Goal: Information Seeking & Learning: Learn about a topic

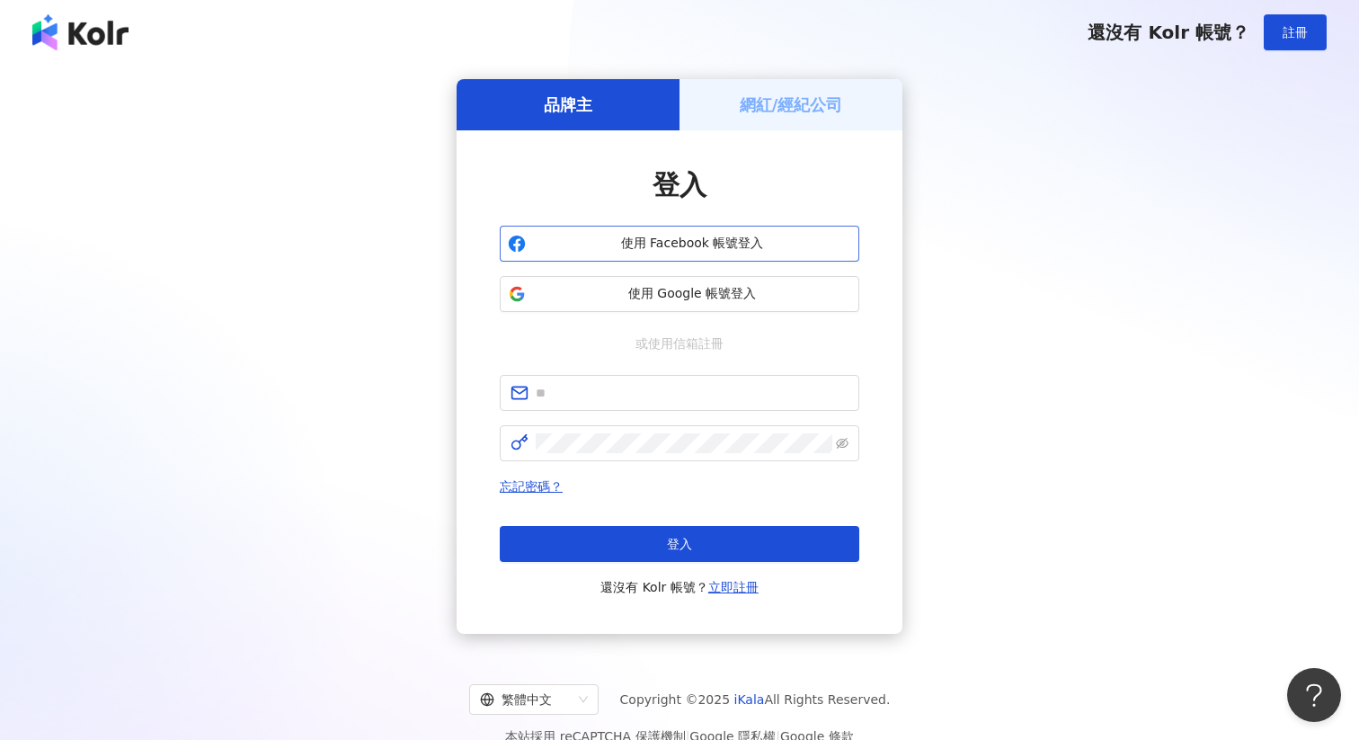
click at [708, 235] on span "使用 Facebook 帳號登入" at bounding box center [692, 244] width 318 height 18
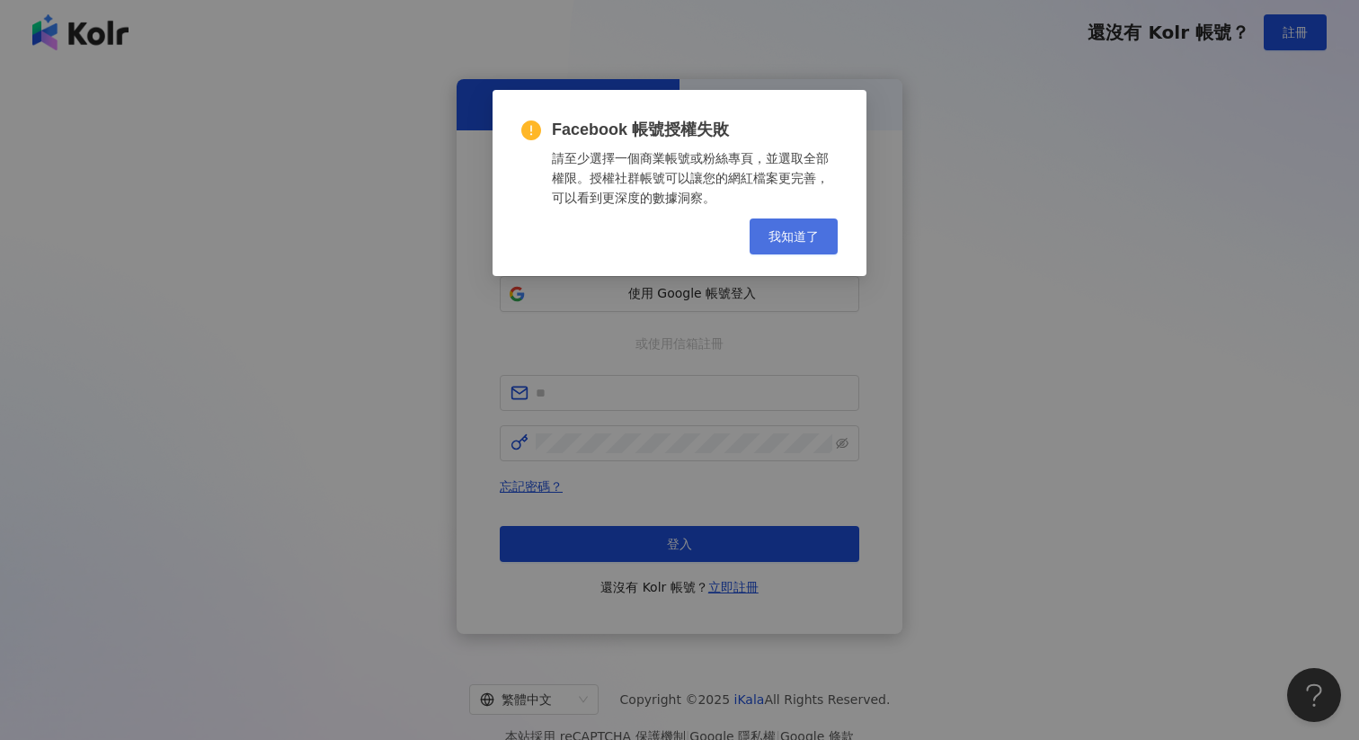
click at [799, 233] on span "我知道了" at bounding box center [793, 236] width 50 height 14
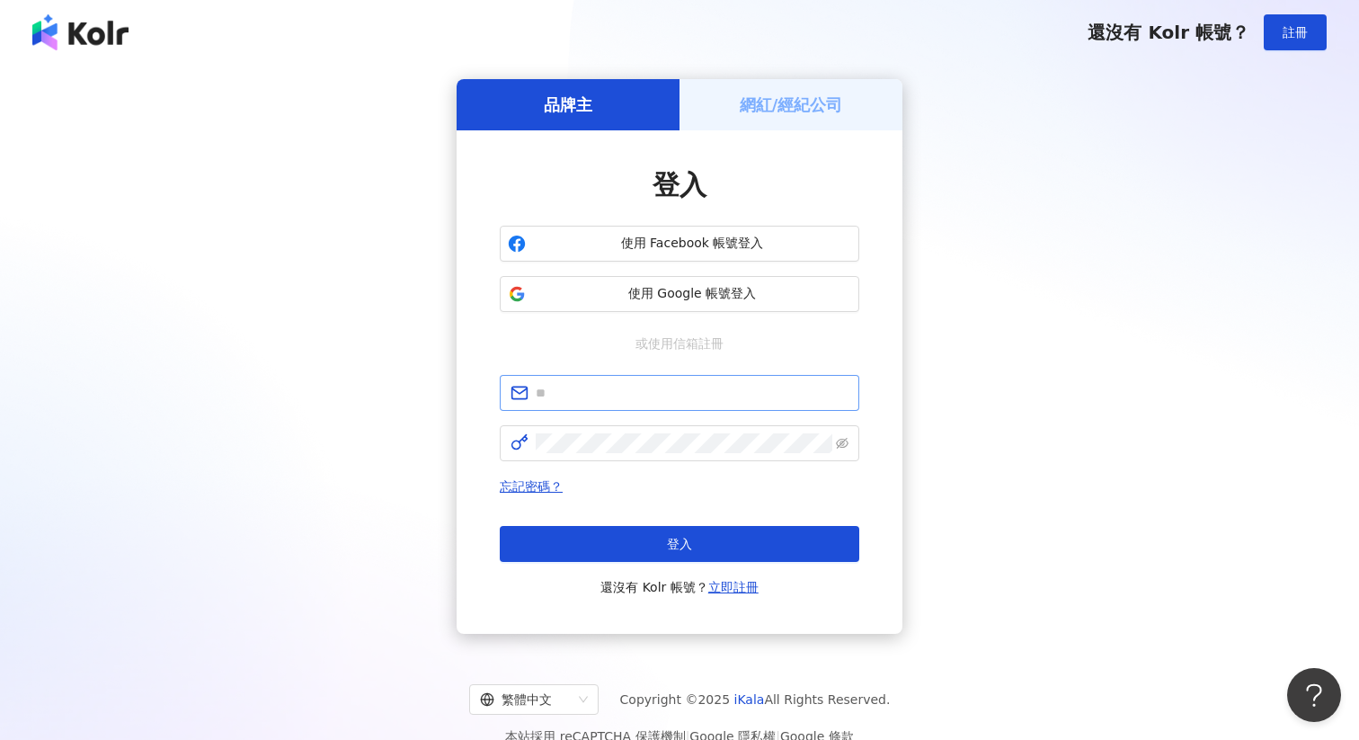
click at [698, 381] on span at bounding box center [679, 393] width 359 height 36
click at [690, 382] on span at bounding box center [679, 393] width 359 height 36
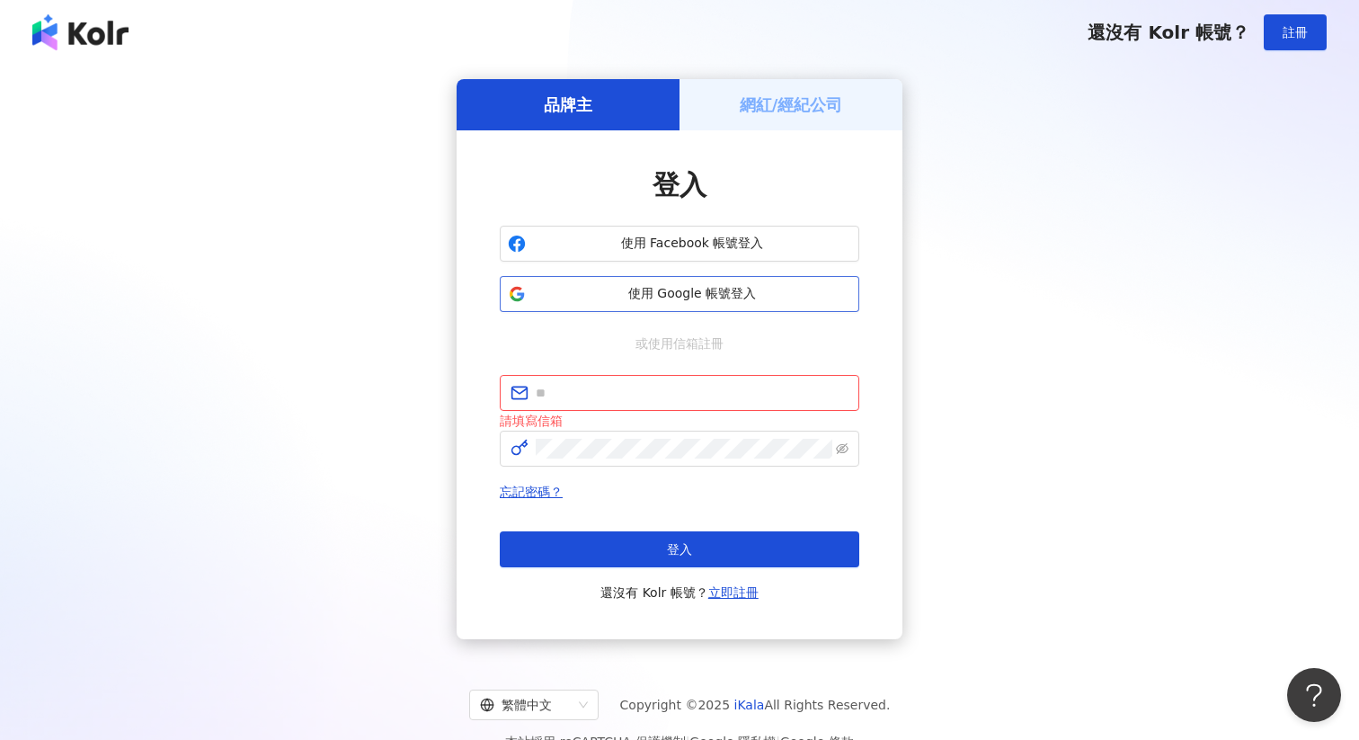
click at [680, 299] on span "使用 Google 帳號登入" at bounding box center [692, 294] width 318 height 18
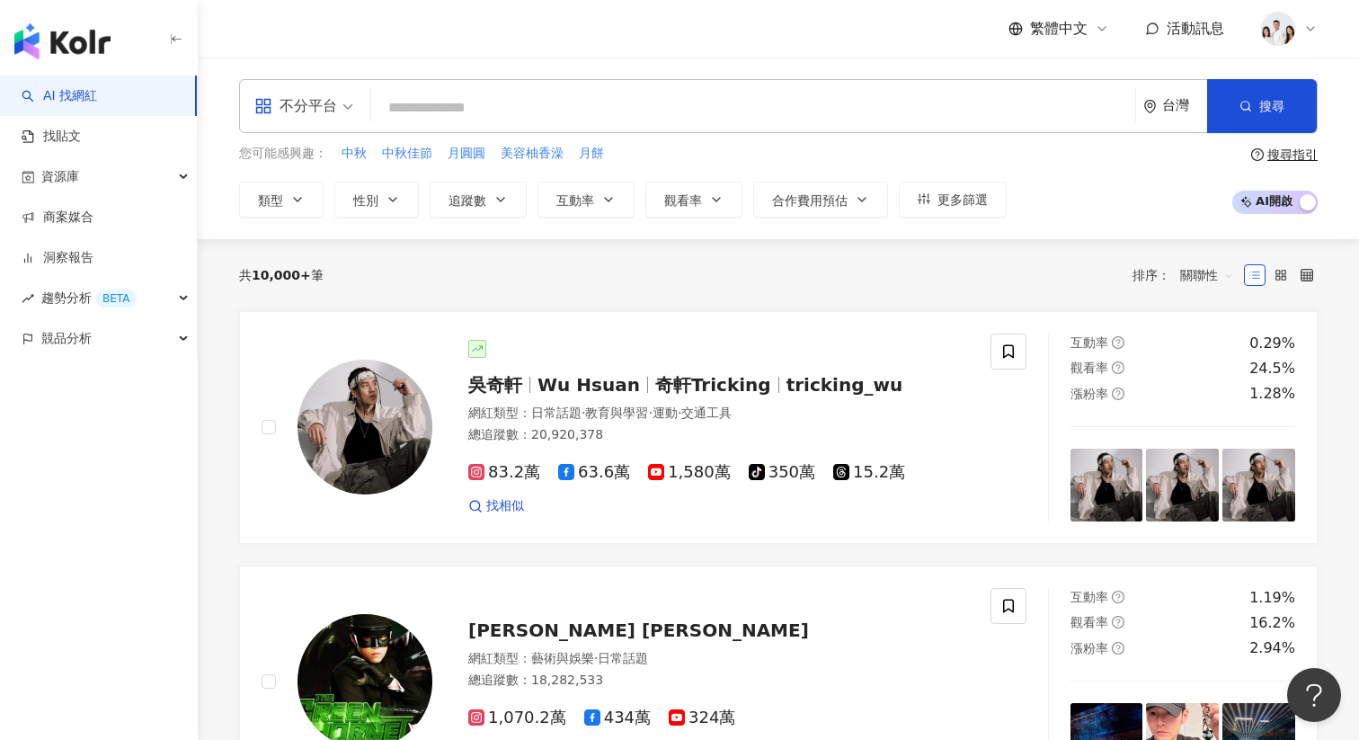
click at [482, 96] on input "search" at bounding box center [752, 108] width 749 height 34
paste input "**********"
type input "**********"
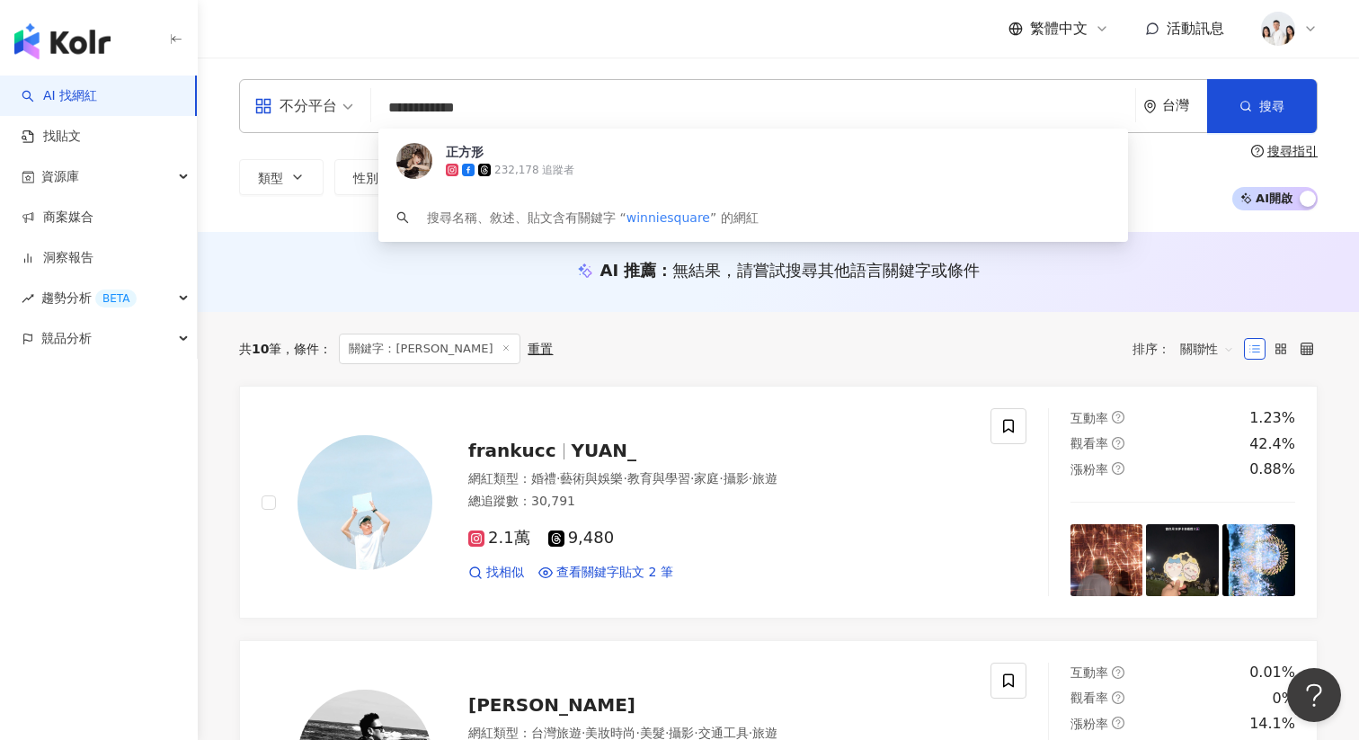
click at [540, 155] on span "正方形" at bounding box center [778, 152] width 664 height 18
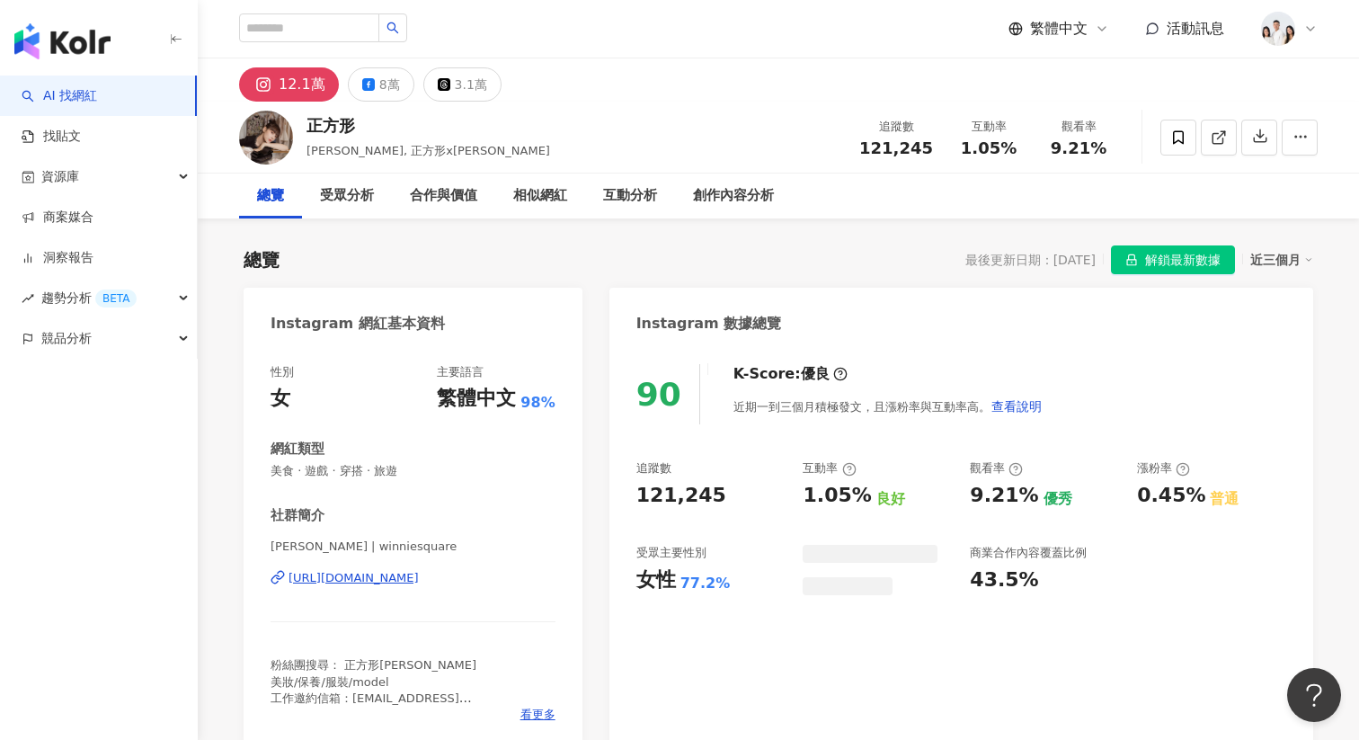
click at [1200, 261] on span "解鎖最新數據" at bounding box center [1182, 260] width 75 height 29
click at [847, 270] on div "總覽 最後更新日期：[DATE] 解鎖最新數據 近三個月" at bounding box center [778, 259] width 1069 height 29
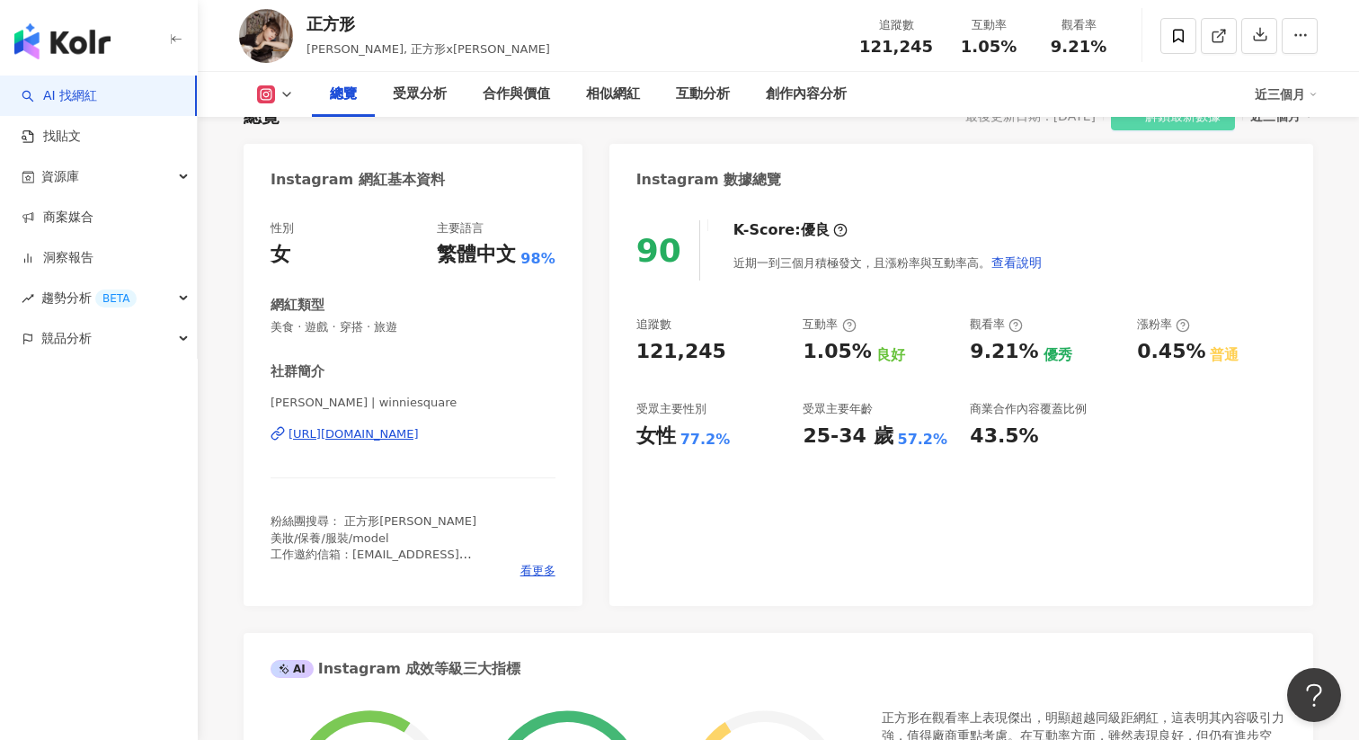
scroll to position [162, 0]
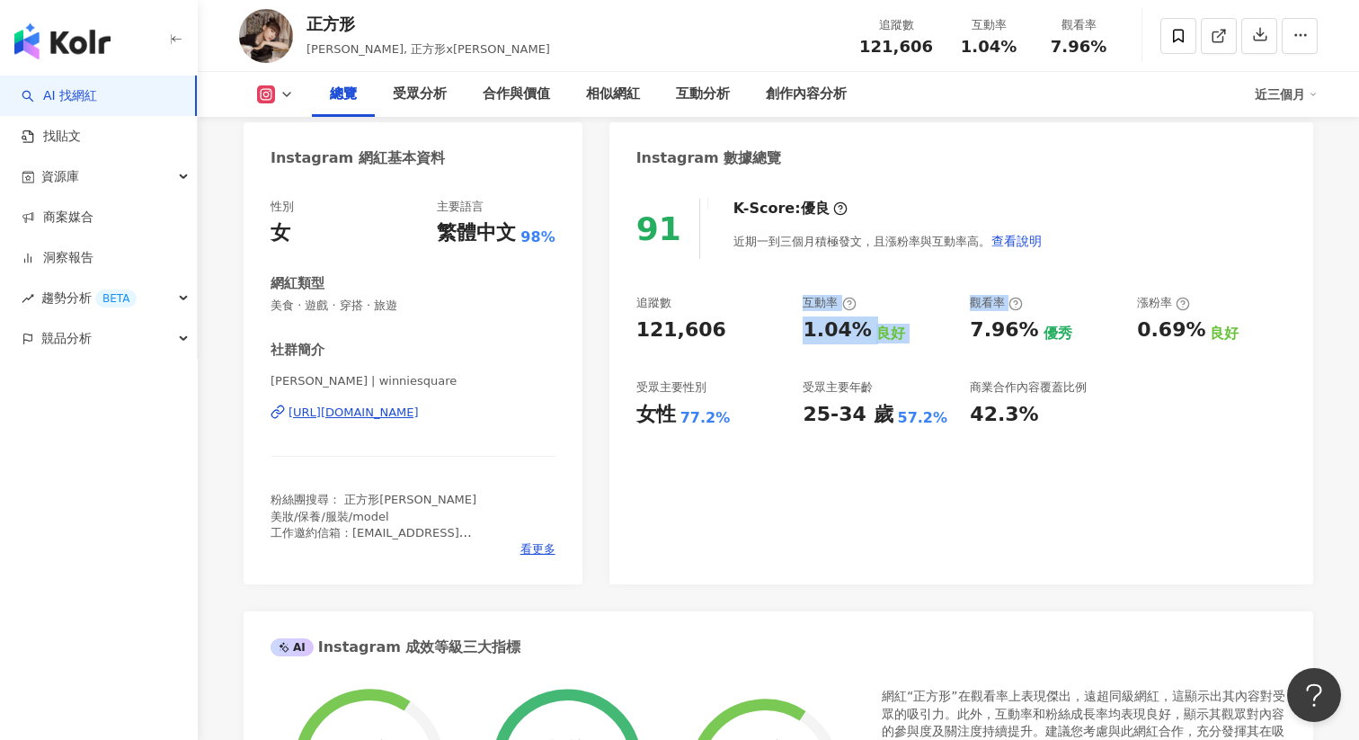
drag, startPoint x: 802, startPoint y: 302, endPoint x: 1010, endPoint y: 306, distance: 207.6
click at [1010, 306] on div "追蹤數 121,606 互動率 1.04% 良好 觀看率 7.96% 優秀 漲粉率 0.69% 良好 受眾主要性別 女性 77.2% 受眾主要年齡 25-34…" at bounding box center [961, 361] width 650 height 133
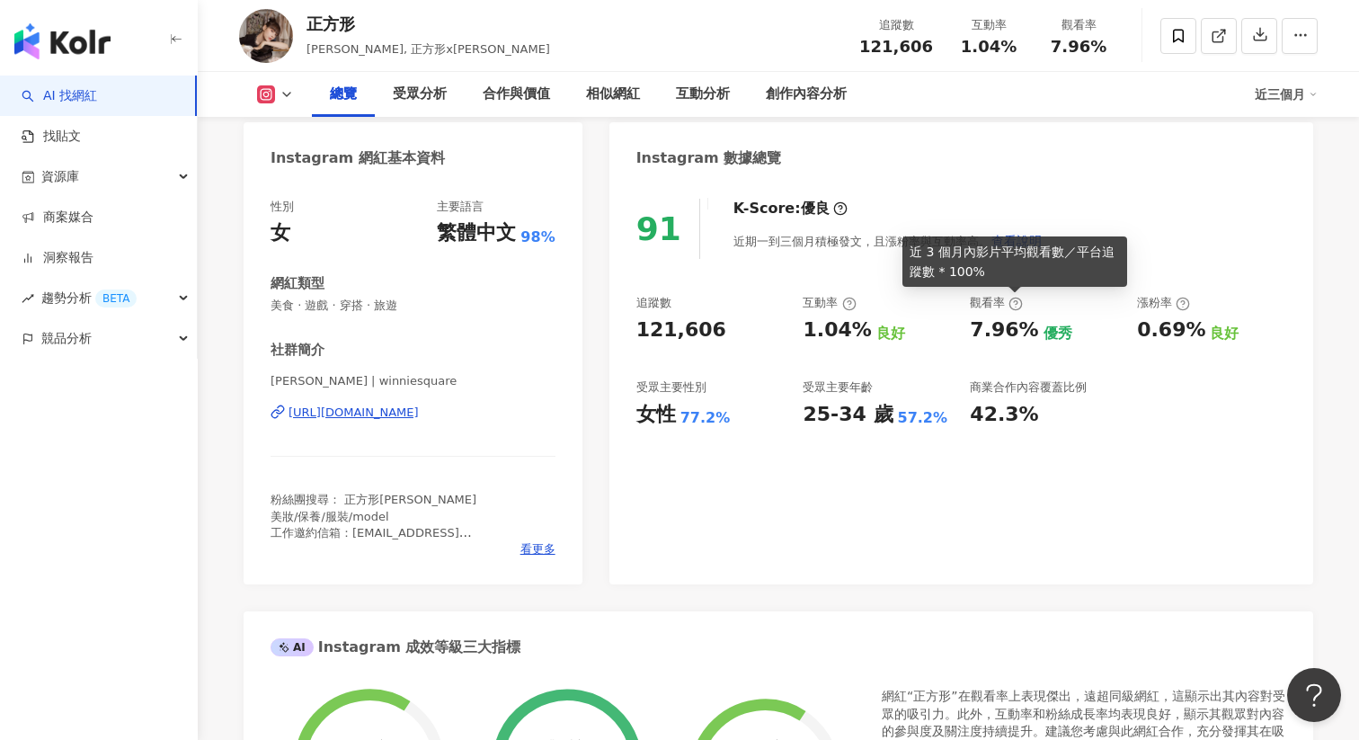
click at [1010, 306] on icon at bounding box center [1015, 304] width 14 height 14
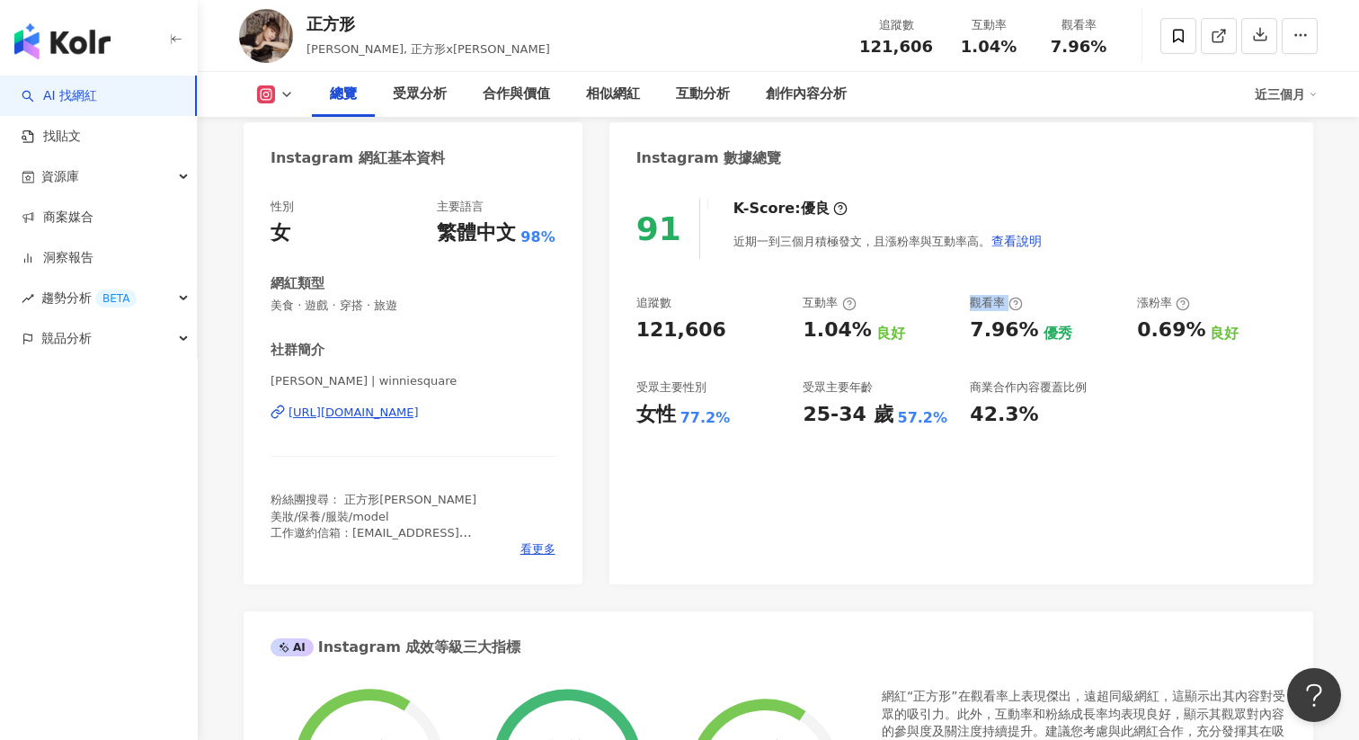
drag, startPoint x: 969, startPoint y: 305, endPoint x: 1006, endPoint y: 306, distance: 37.8
click at [1006, 306] on div "追蹤數 121,606 互動率 1.04% 良好 觀看率 7.96% 優秀 漲粉率 0.69% 良好 受眾主要性別 女性 77.2% 受眾主要年齡 25-34…" at bounding box center [961, 361] width 650 height 133
copy div "觀看率"
click at [1015, 304] on icon at bounding box center [1015, 304] width 14 height 14
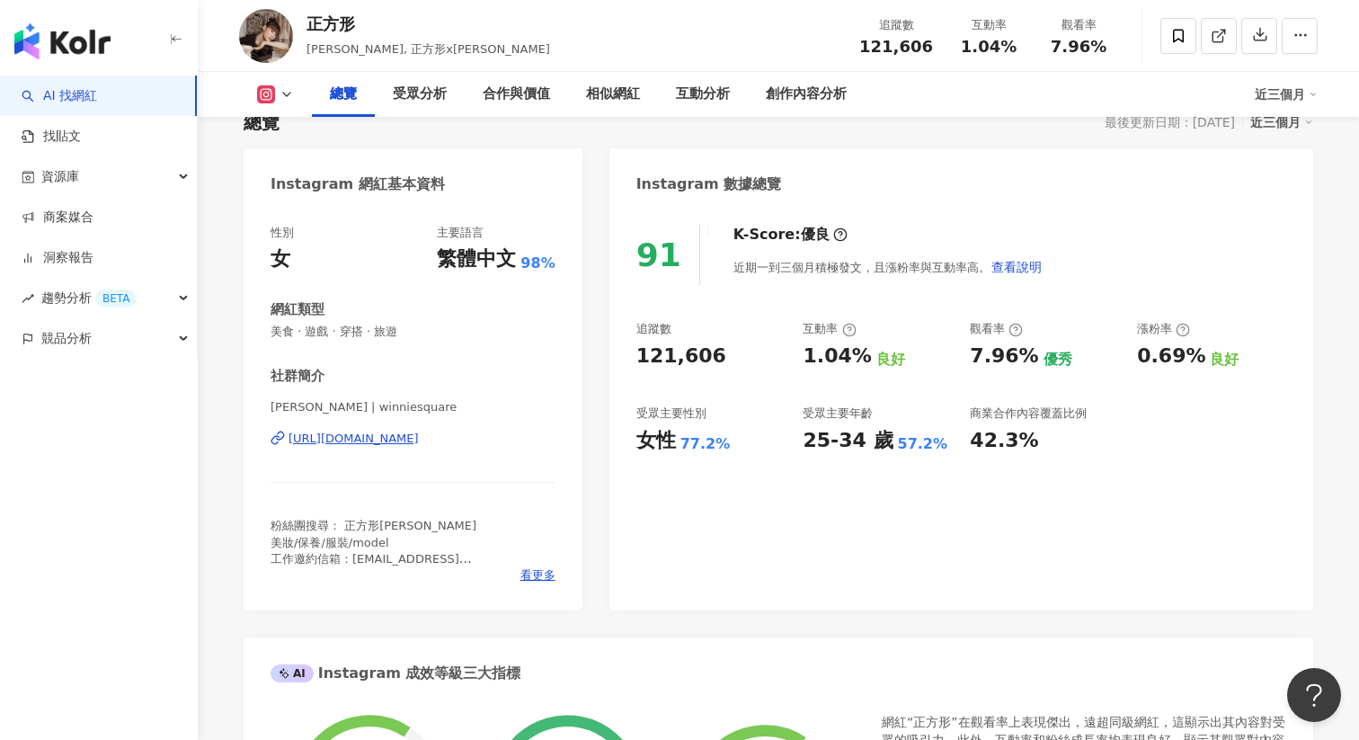
scroll to position [128, 0]
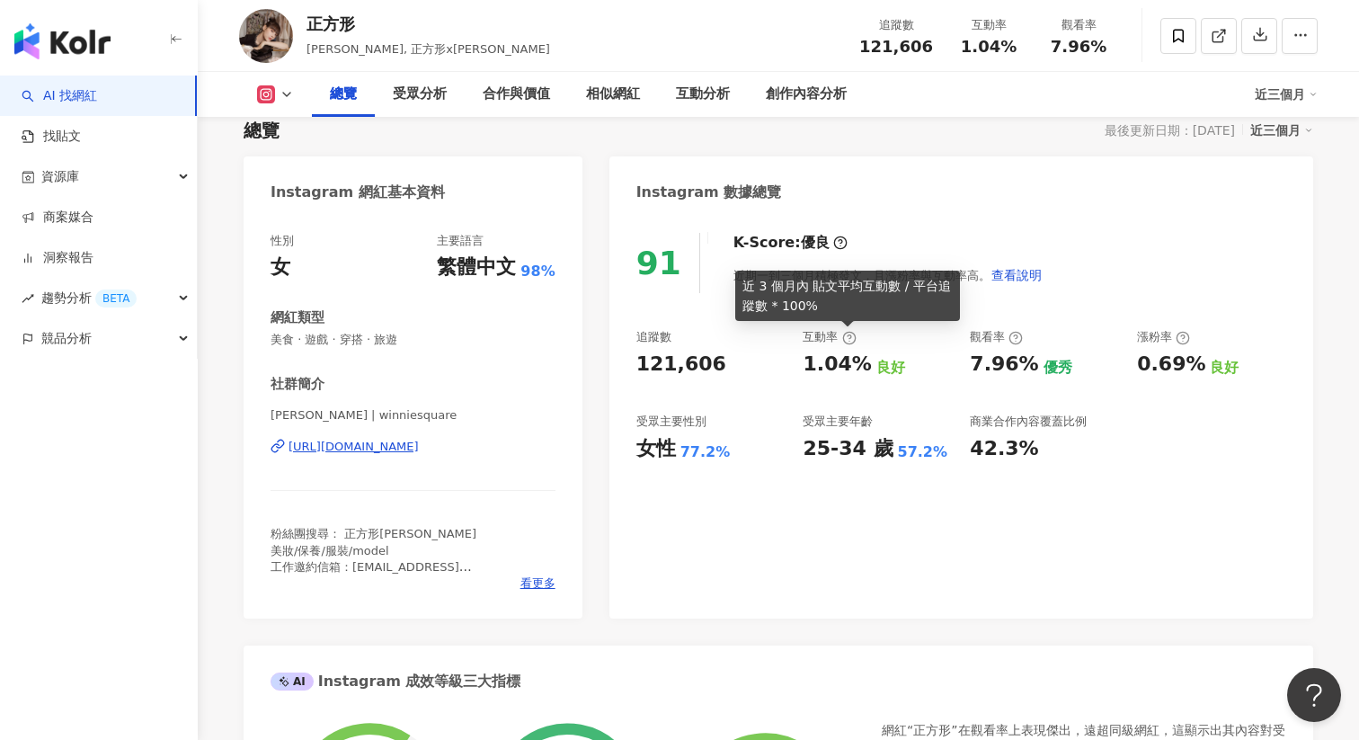
click at [844, 333] on icon at bounding box center [849, 338] width 14 height 14
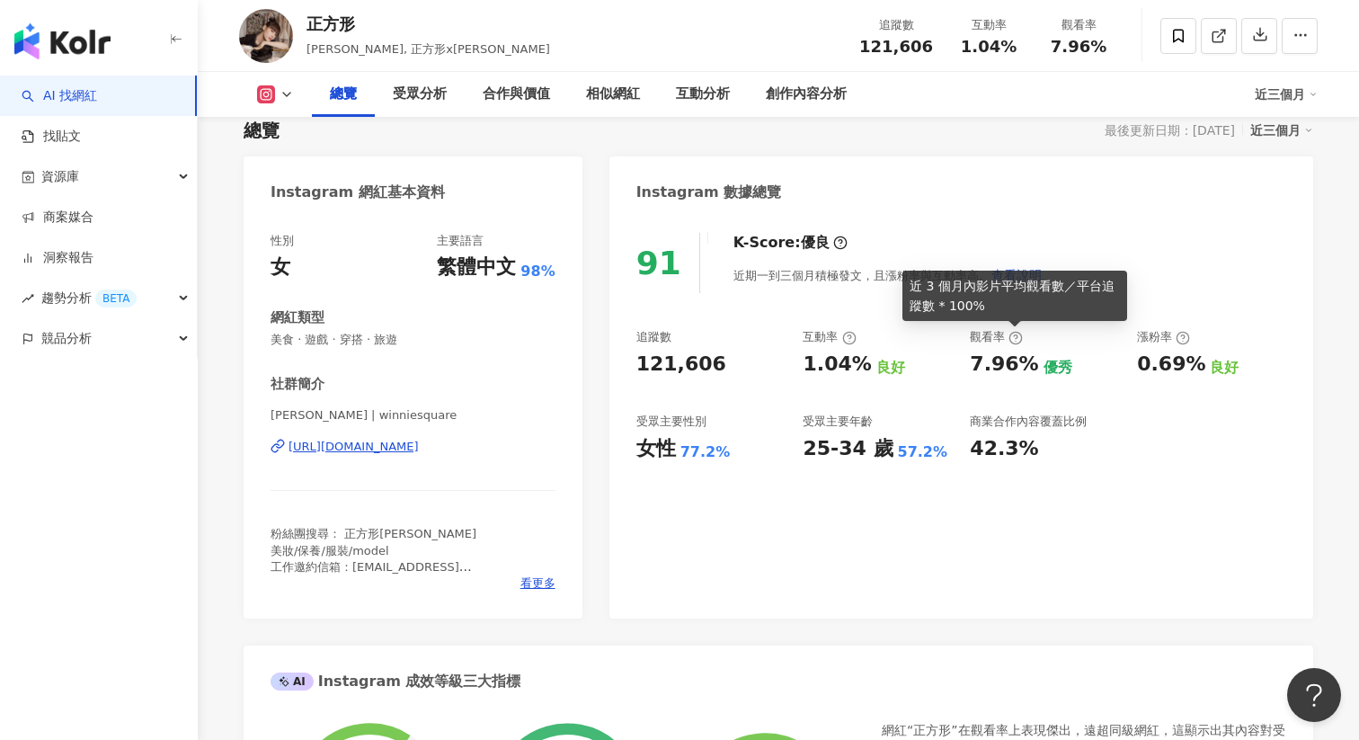
click at [1010, 335] on icon at bounding box center [1015, 338] width 14 height 14
